Goal: Transaction & Acquisition: Obtain resource

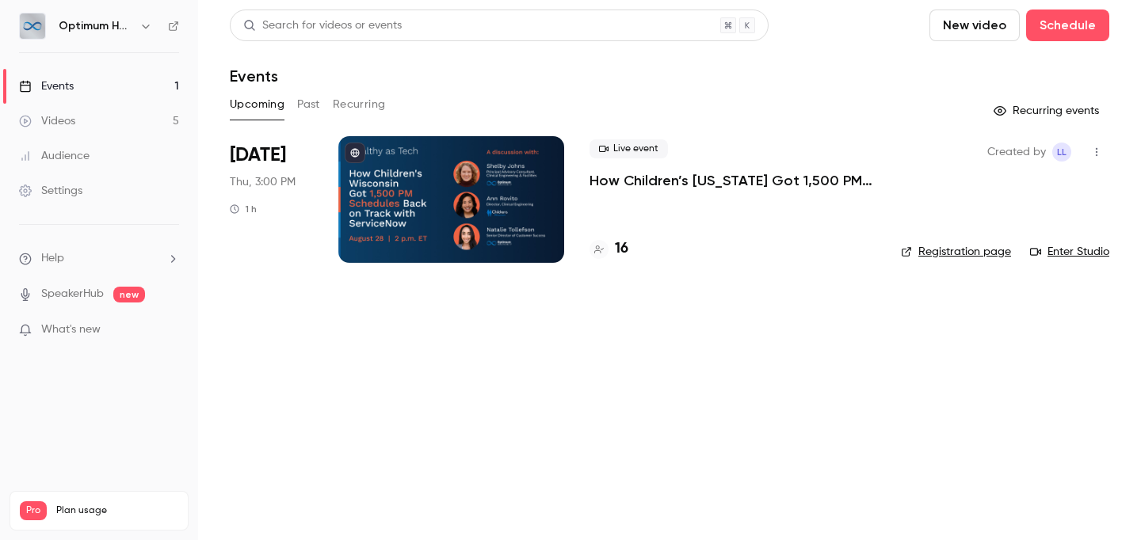
click at [623, 194] on div "Live event How Children’s [US_STATE] Got 1,500 PM Schedules Back on Track With …" at bounding box center [732, 199] width 286 height 127
click at [625, 185] on p "How Children’s [US_STATE] Got 1,500 PM Schedules Back on Track With ServiceNow" at bounding box center [732, 180] width 286 height 19
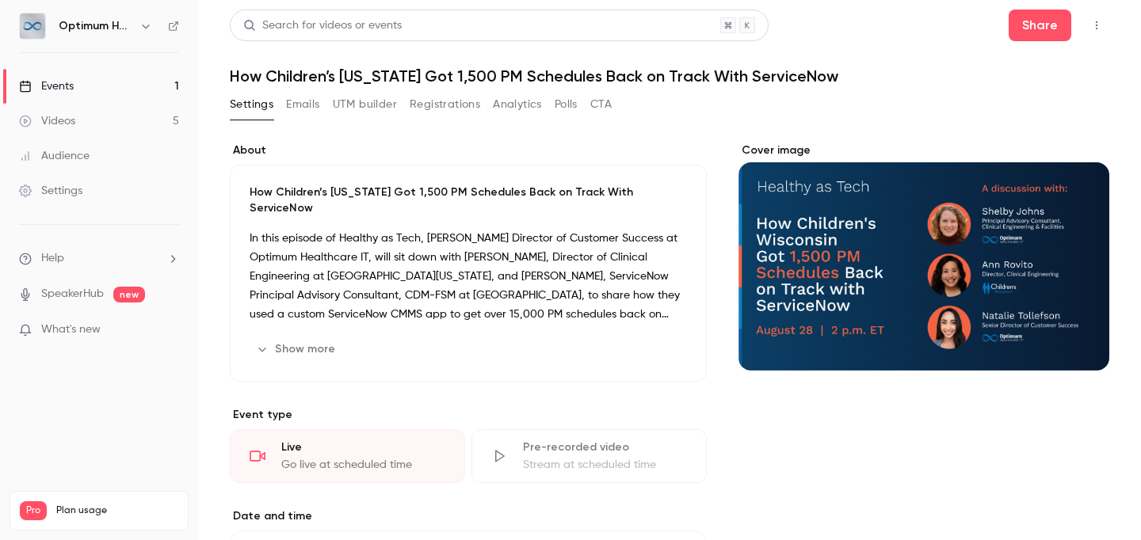
click at [446, 113] on button "Registrations" at bounding box center [445, 104] width 70 height 25
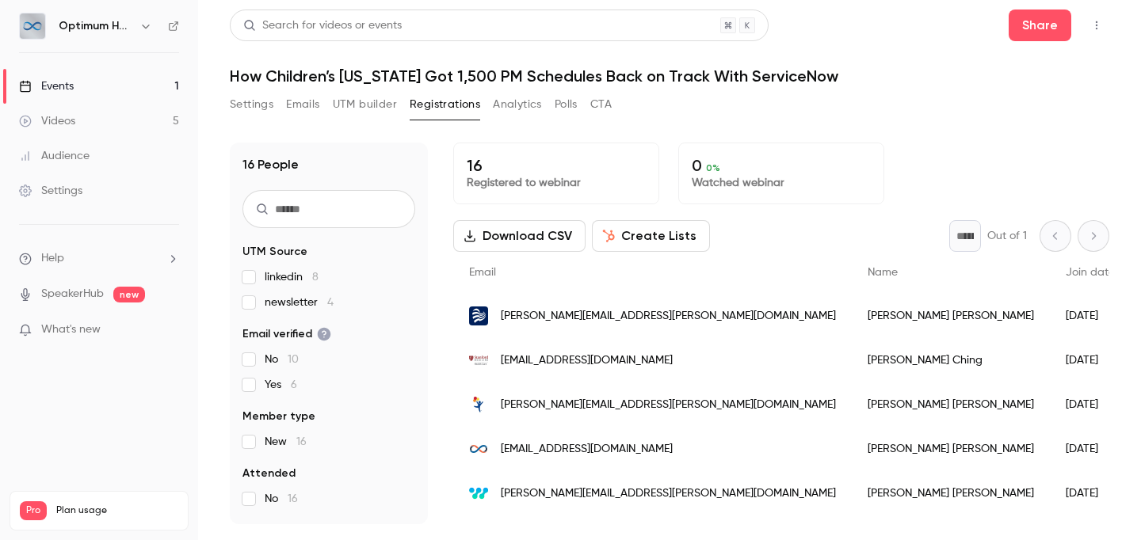
click at [533, 239] on button "Download CSV" at bounding box center [519, 236] width 132 height 32
